Goal: Task Accomplishment & Management: Use online tool/utility

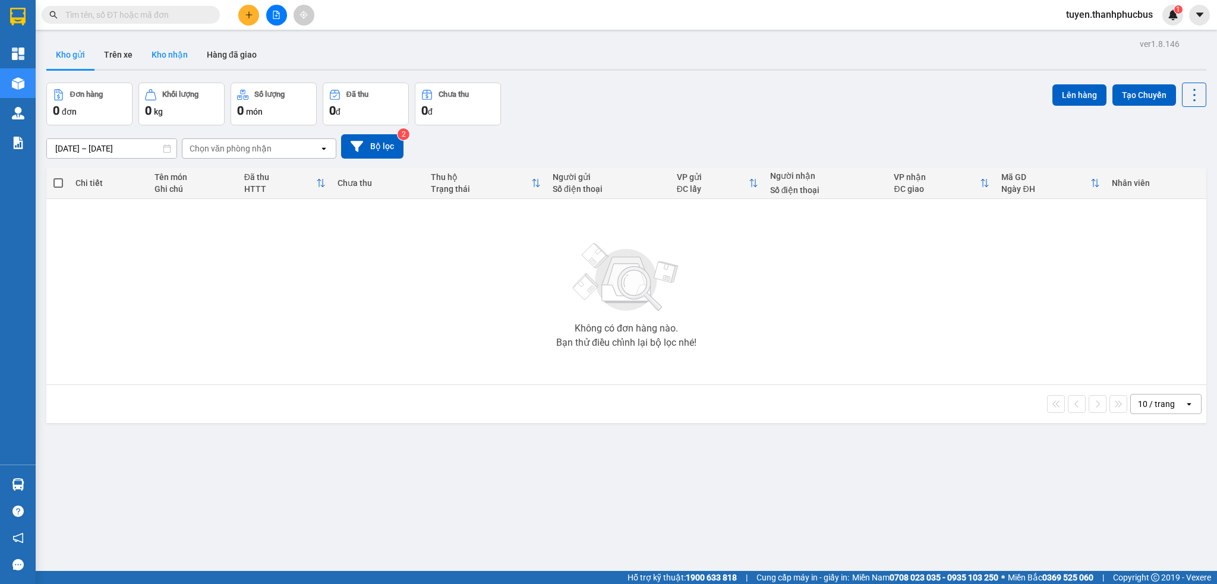
click at [170, 53] on button "Kho nhận" at bounding box center [169, 54] width 55 height 29
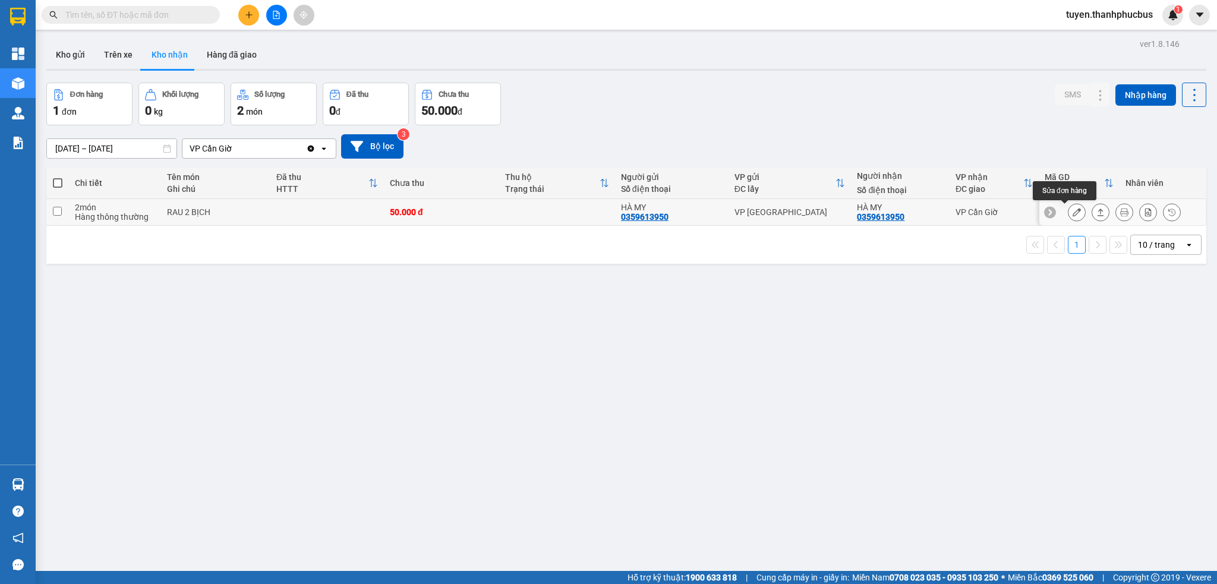
click at [1072, 213] on icon at bounding box center [1076, 212] width 8 height 8
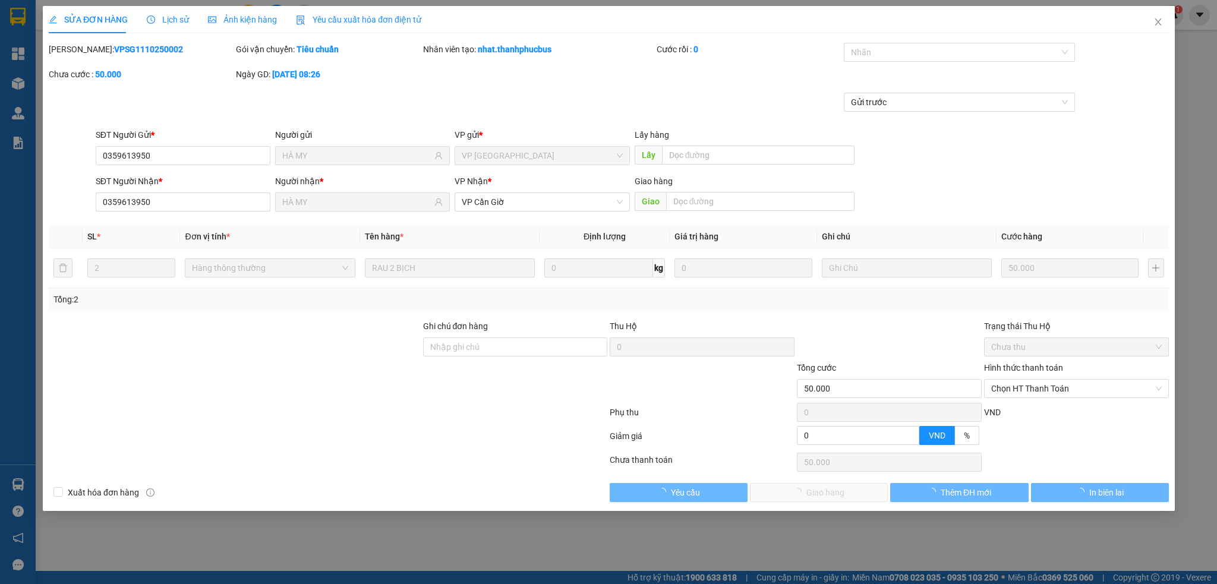
type input "0359613950"
type input "HÀ MY"
type input "0359613950"
type input "HÀ MY"
type input "50.000"
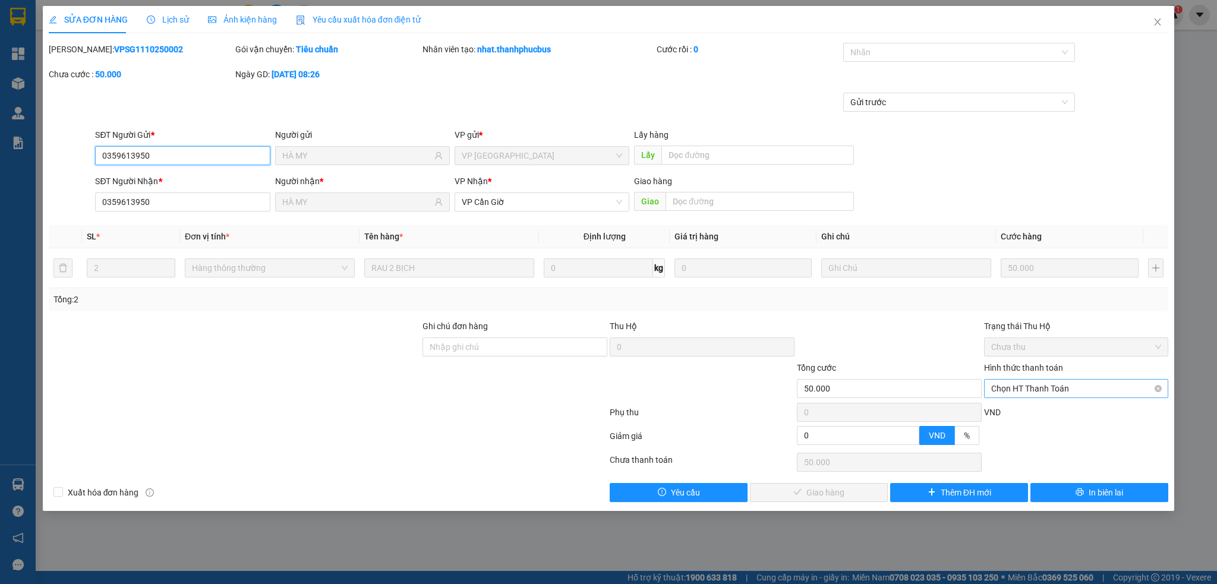
click at [1052, 384] on span "Chọn HT Thanh Toán" at bounding box center [1076, 389] width 170 height 18
drag, startPoint x: 1037, startPoint y: 409, endPoint x: 964, endPoint y: 422, distance: 74.8
click at [1034, 409] on div "Tại văn phòng" at bounding box center [1076, 412] width 170 height 13
type input "0"
click at [826, 496] on span "Giao hàng" at bounding box center [825, 492] width 38 height 13
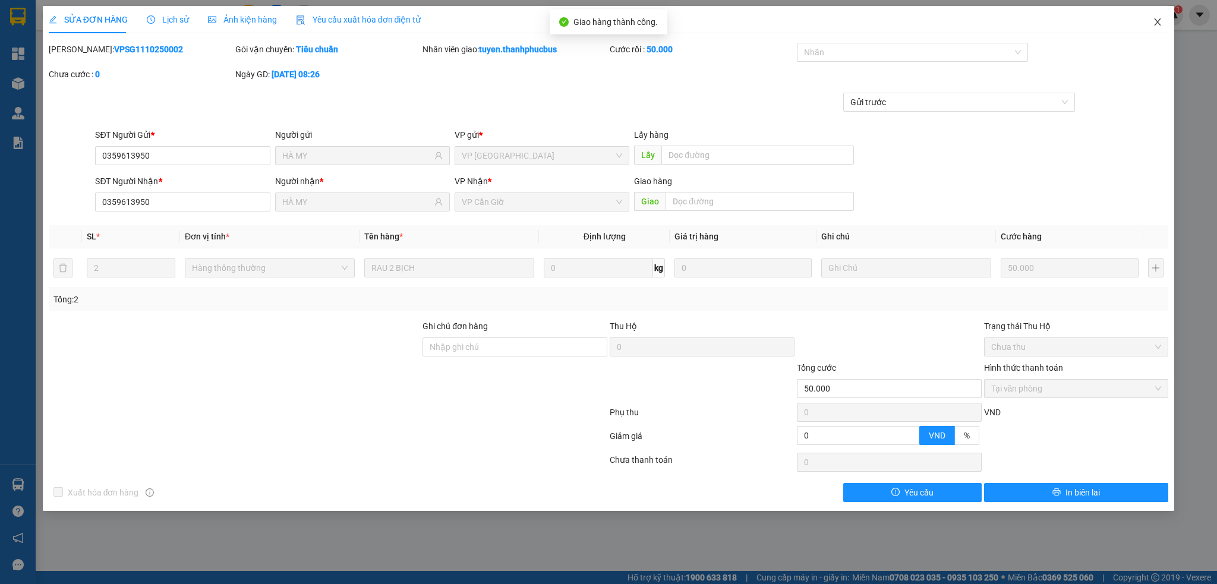
click at [1153, 23] on icon "close" at bounding box center [1157, 22] width 10 height 10
